Goal: Task Accomplishment & Management: Use online tool/utility

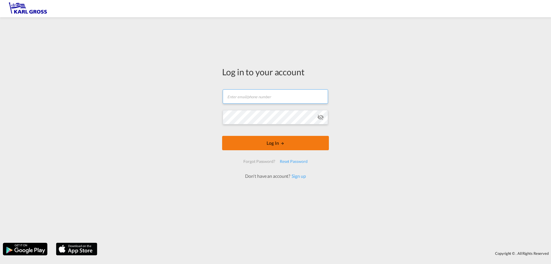
type input "[PERSON_NAME][EMAIL_ADDRESS][DOMAIN_NAME]"
click at [269, 145] on button "Log In" at bounding box center [275, 143] width 107 height 14
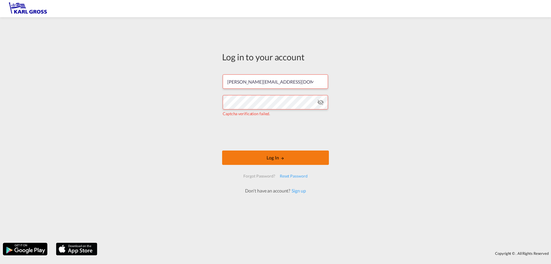
click at [247, 156] on button "Log In" at bounding box center [275, 157] width 107 height 14
